Goal: Task Accomplishment & Management: Complete application form

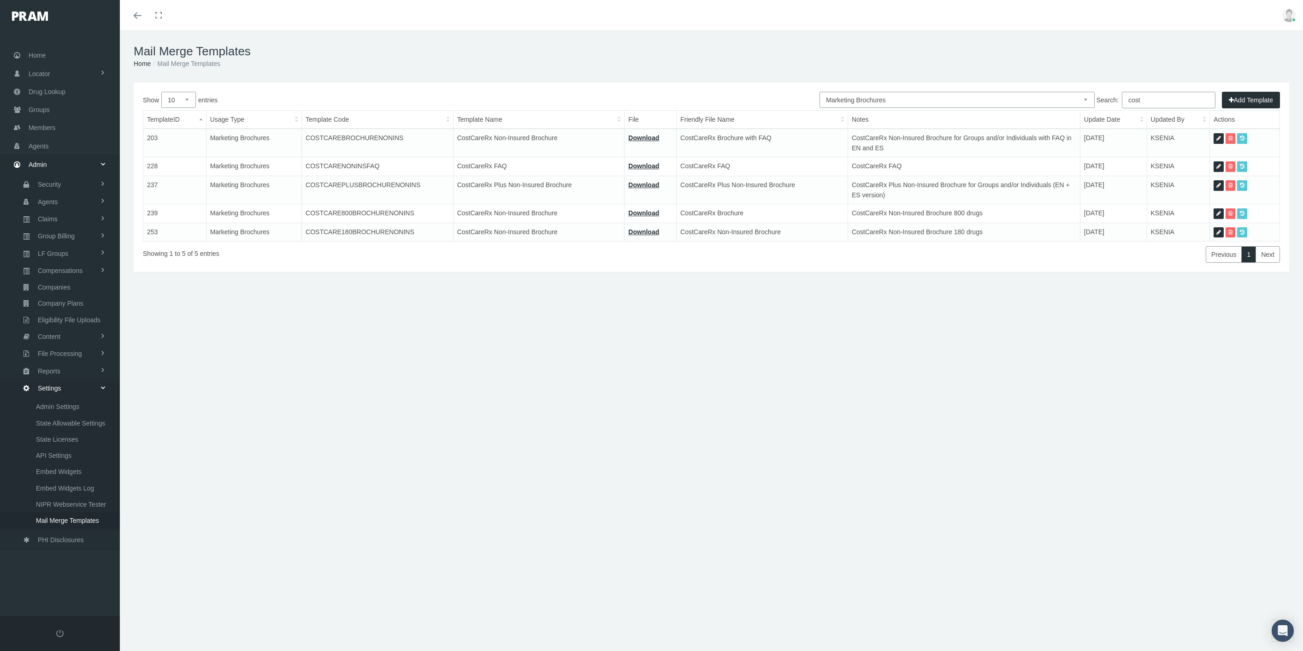
select select "8"
click at [86, 513] on span "Mail Merge Templates" at bounding box center [67, 521] width 63 height 16
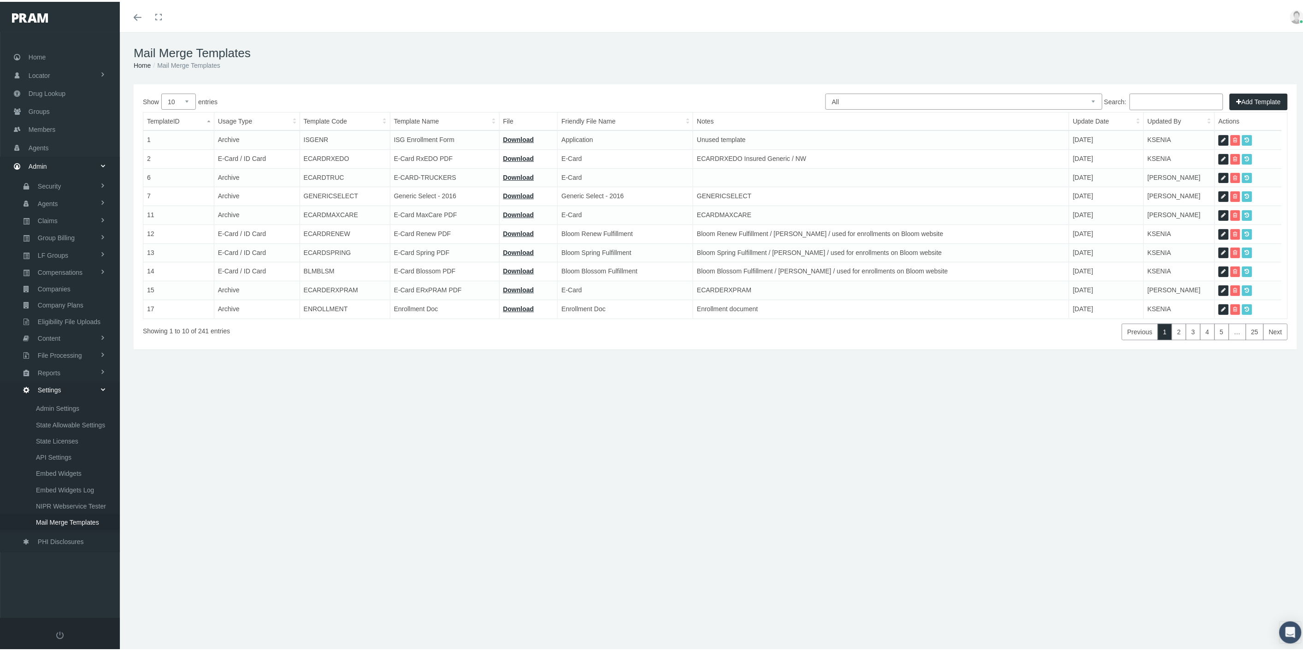
click at [1005, 100] on select "All Members Agents Onboarding Prospects Group Policy Related Remittances Formul…" at bounding box center [964, 100] width 277 height 16
select select "2"
click at [826, 92] on select "All Members Agents Onboarding Prospects Group Policy Related Remittances Formul…" at bounding box center [964, 100] width 277 height 16
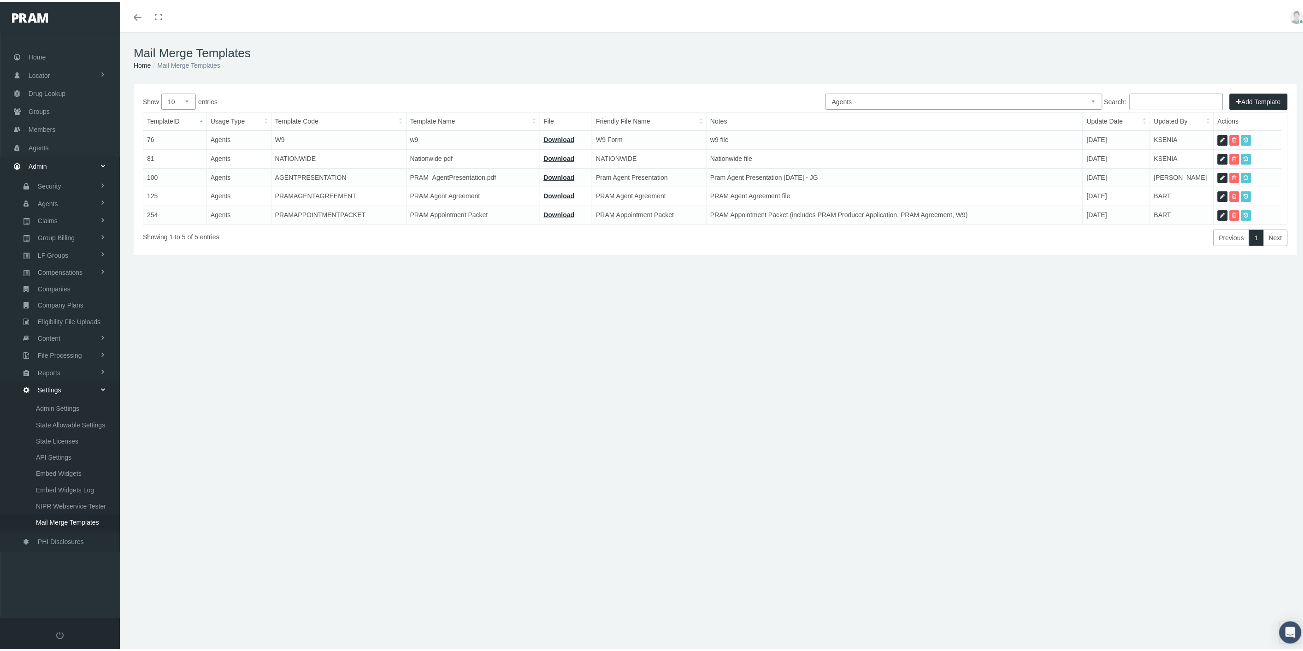
click at [1233, 98] on button "Add Template" at bounding box center [1259, 100] width 58 height 17
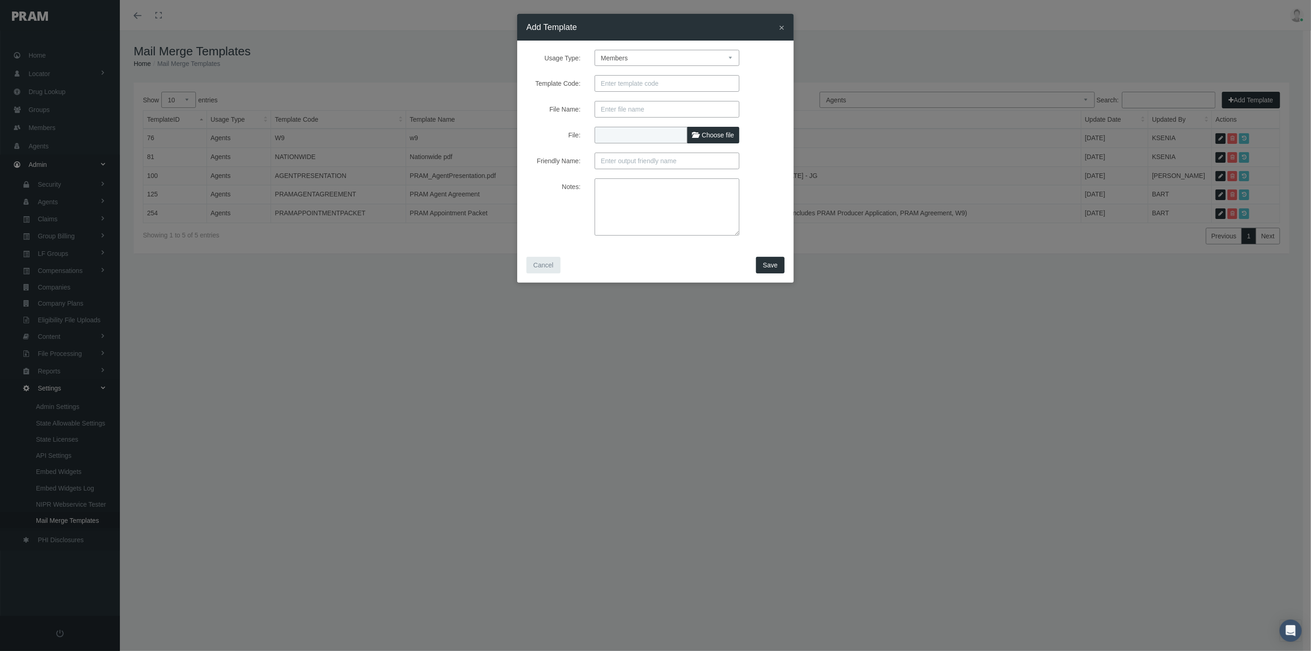
click at [651, 66] on form "Usage Type: Members Agents Onboarding Prospects Group Policy Related Remittance…" at bounding box center [655, 143] width 258 height 186
click at [651, 62] on select "Members Agents Onboarding Prospects Group Policy Related Remittances Formulary …" at bounding box center [667, 58] width 145 height 16
select select "2"
click at [595, 50] on select "Members Agents Onboarding Prospects Group Policy Related Remittances Formulary …" at bounding box center [667, 58] width 145 height 16
click at [637, 86] on input "Template Code:" at bounding box center [667, 83] width 145 height 17
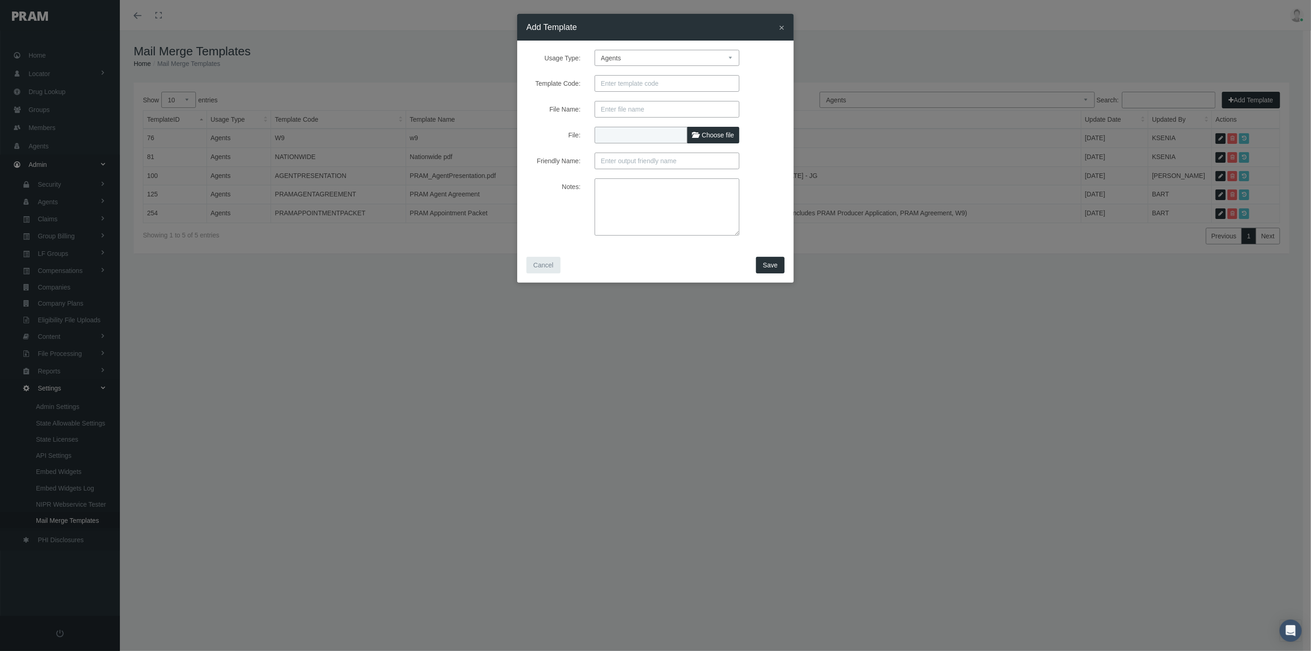
paste input "AFSLICAPPOINTMENTPACKET"
type input "AFSLICAPPOINTMENTPACKET"
click at [640, 106] on input "File Name:" at bounding box center [667, 109] width 145 height 17
paste input "AFSLIC PMAIC Appointment Packet"
type input "AFSLIC PMAIC Appointment Packet"
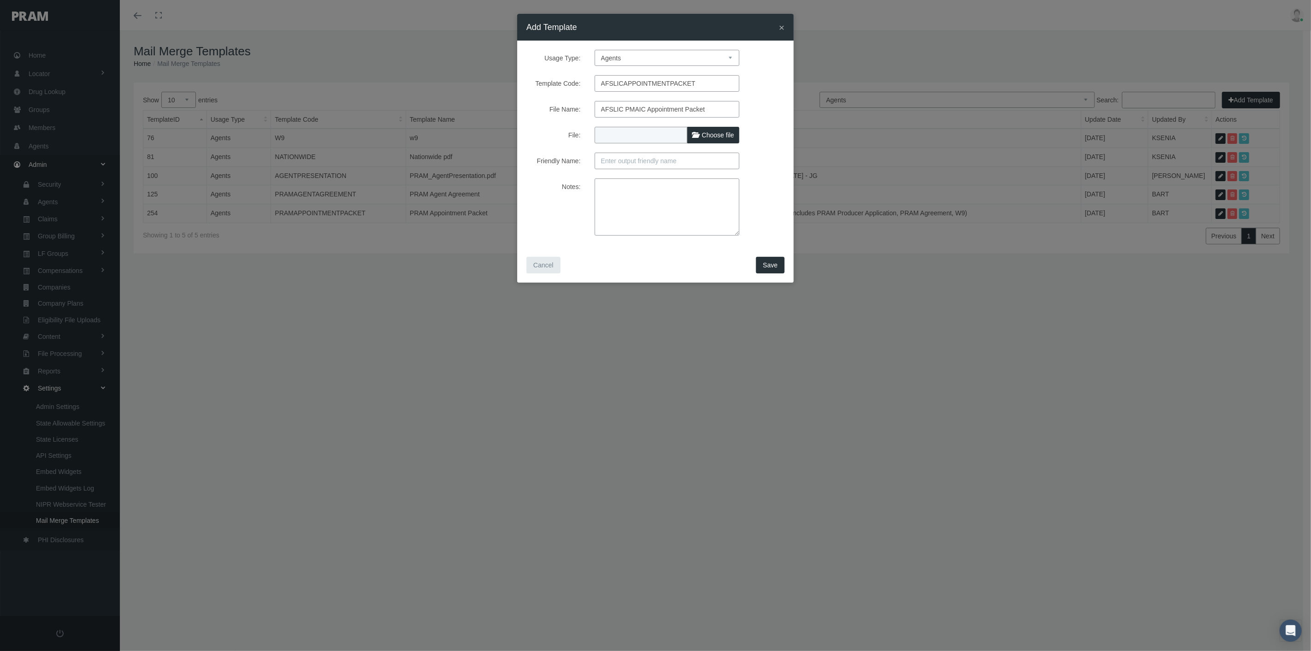
click at [635, 161] on input "Friendly Name:" at bounding box center [667, 161] width 145 height 17
paste input "AFSLIC PMAIC Appointment Packet"
type input "AFSLIC PMAIC Appointment Packet"
click at [692, 208] on textarea "Notes:" at bounding box center [667, 206] width 145 height 57
paste textarea "AFSLIC PMAIC Appointment Packet (includes Producer Application IP, PRAM MAA, W9)"
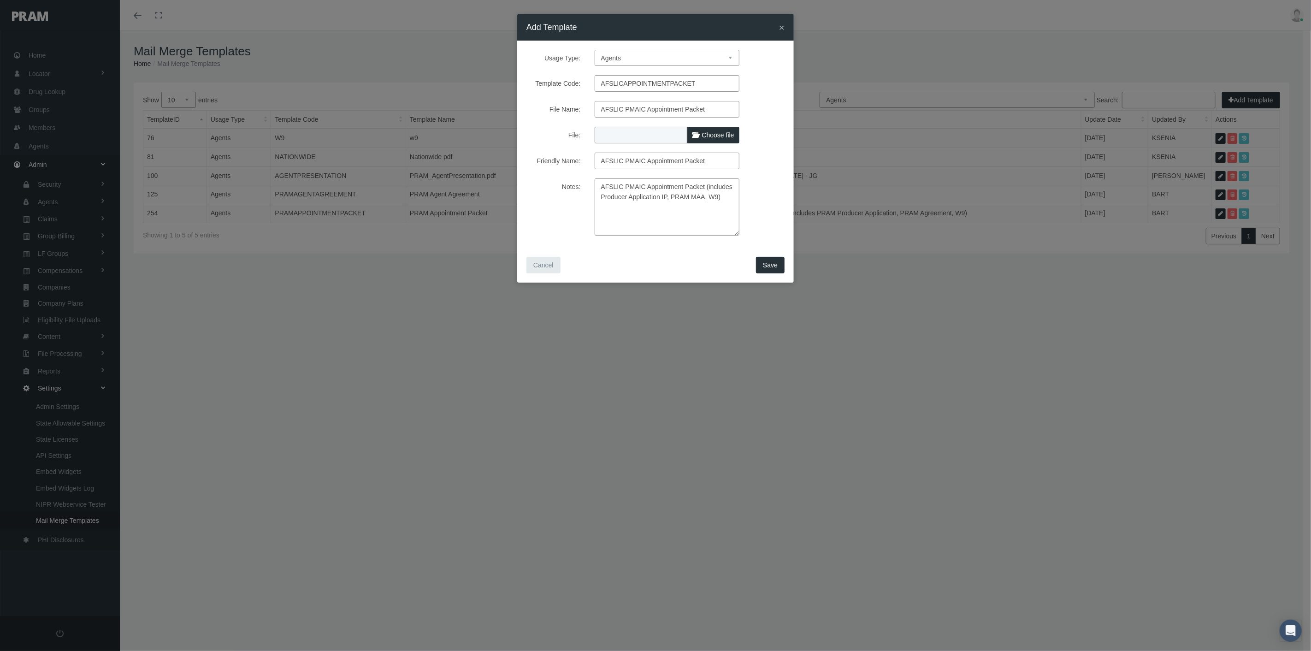
type textarea "AFSLIC PMAIC Appointment Packet (includes Producer Application IP, PRAM MAA, W9)"
click at [712, 132] on span "Choose file" at bounding box center [718, 134] width 32 height 7
click at [712, 132] on input "File:" at bounding box center [656, 133] width 122 height 13
type input "C:\fakepath\AFSLIC appointment packet 2025-09-09.pdf"
type input "AFSLIC appointment packet 2025-09-09.pdf"
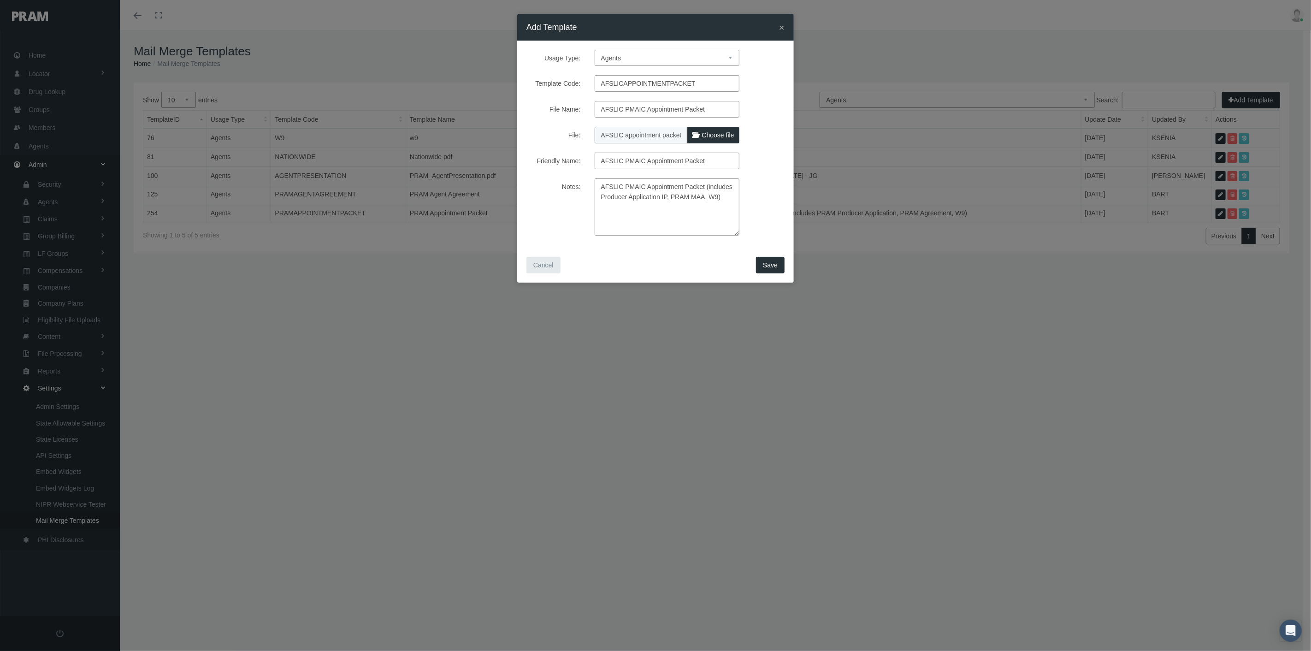
click at [769, 263] on span "Save" at bounding box center [770, 264] width 15 height 7
select select "1"
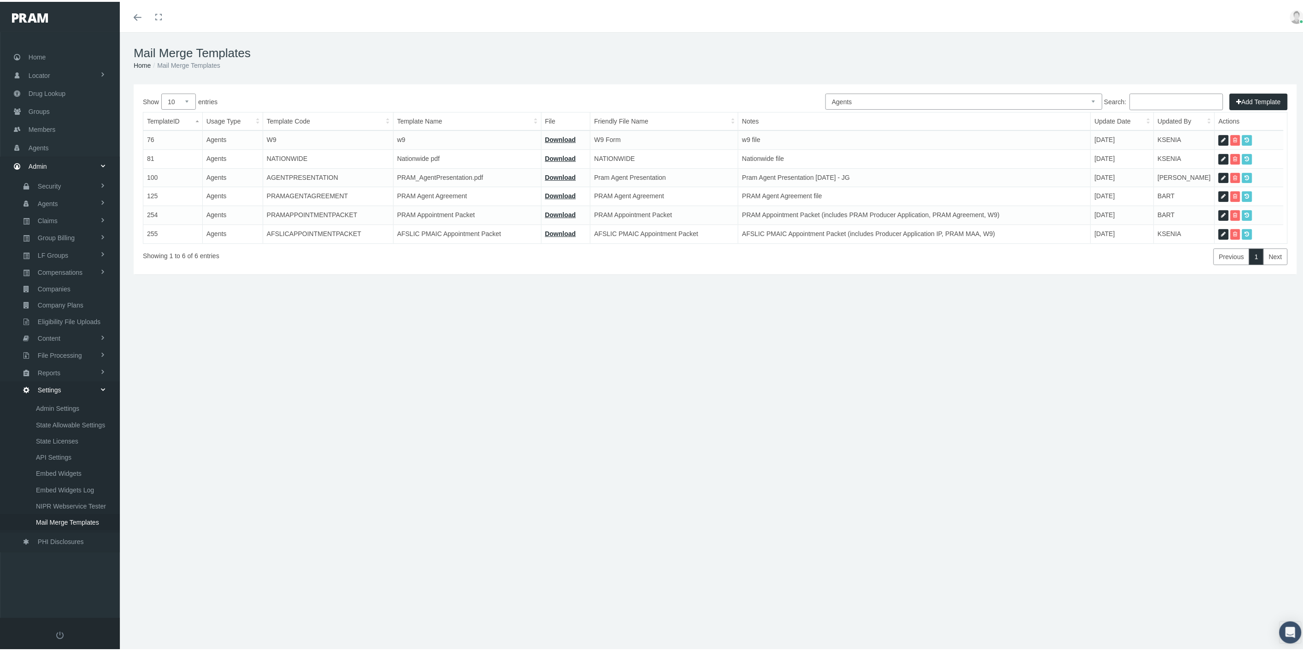
click at [317, 231] on td "AFSLICAPPOINTMENTPACKET" at bounding box center [328, 232] width 130 height 18
copy td "AFSLICAPPOINTMENTPACKET"
